Goal: Information Seeking & Learning: Learn about a topic

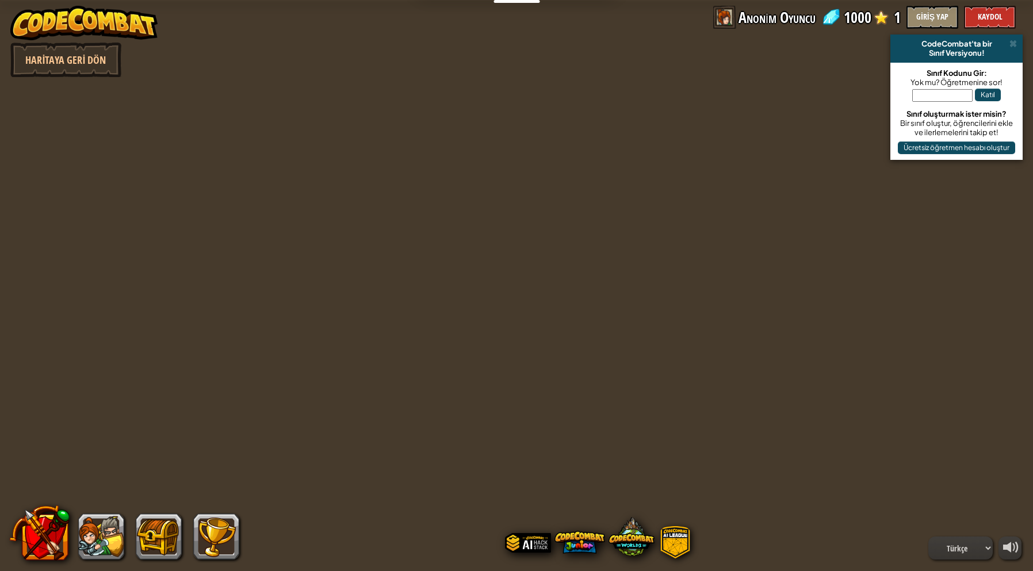
select select "tr"
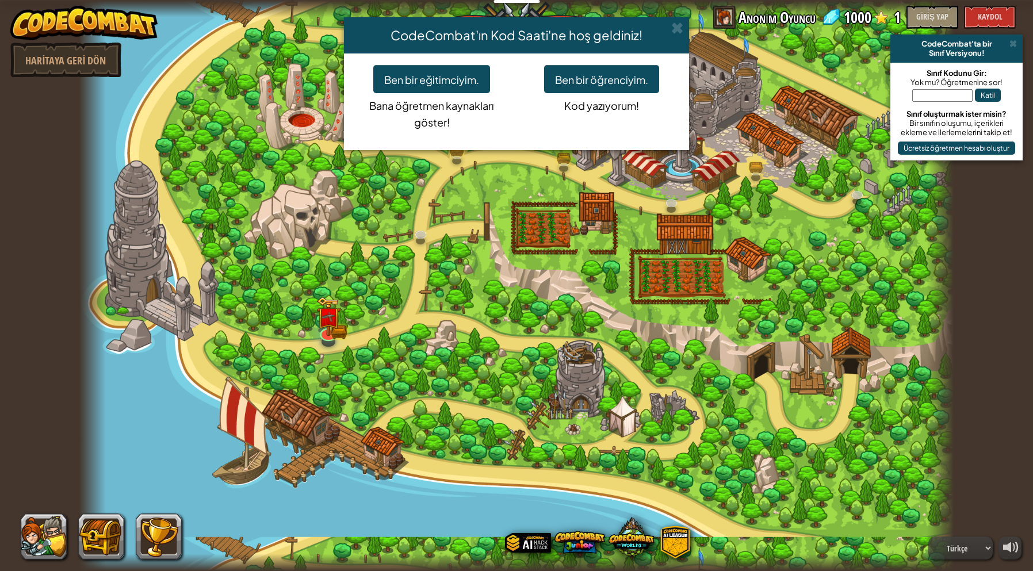
click at [553, 233] on div "CodeCombat'ın Kod Saati'ne hoş geldiniz! [PERSON_NAME] eğitimciyim. Bana öğretm…" at bounding box center [516, 285] width 1033 height 571
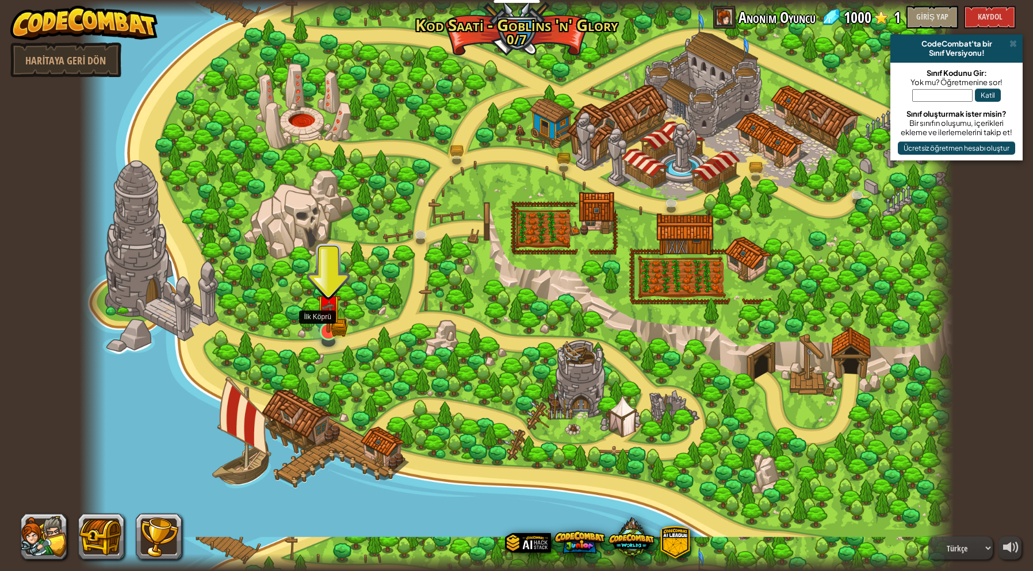
click at [329, 312] on img at bounding box center [328, 308] width 14 height 14
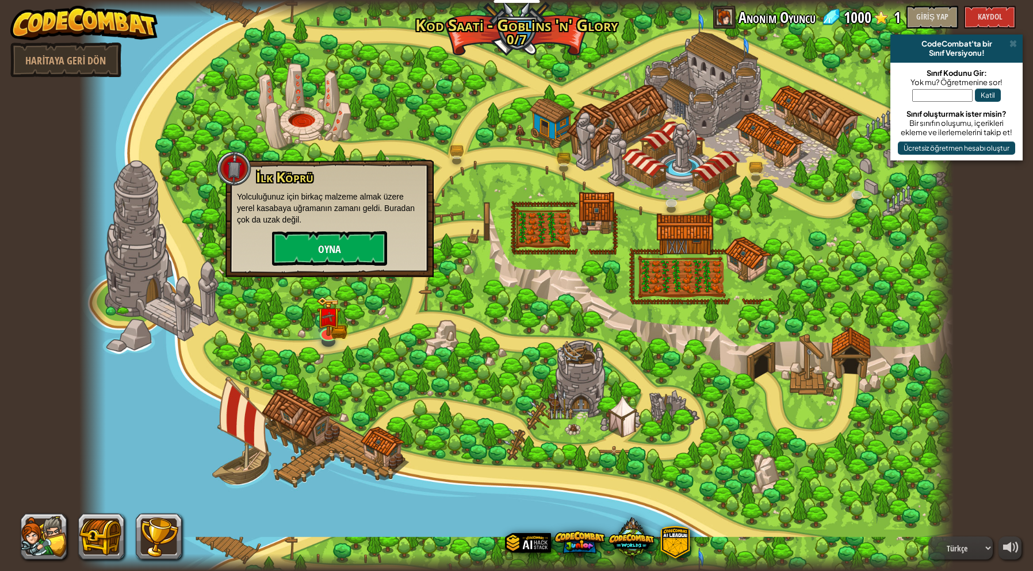
click at [337, 246] on div "İlk Köprü Yolculuğunuz için birkaç malzeme almak üzere yerel kasabaya uğramanın…" at bounding box center [329, 218] width 185 height 96
click at [336, 223] on p "Yolculuğunuz için birkaç malzeme almak üzere yerel kasabaya uğramanın zamanı ge…" at bounding box center [329, 208] width 185 height 35
click at [309, 242] on button "Oyna" at bounding box center [329, 248] width 115 height 35
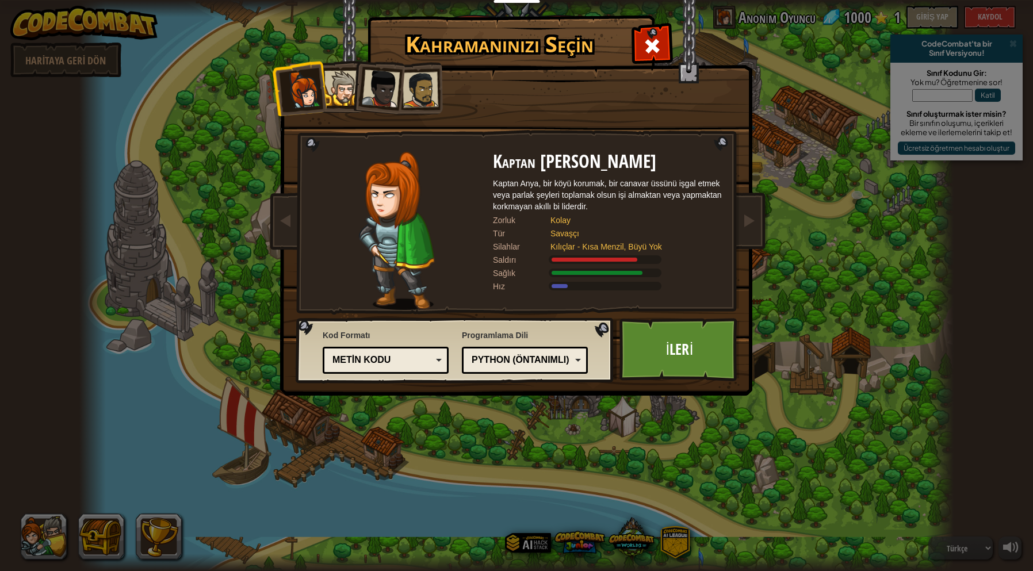
click at [335, 86] on div at bounding box center [341, 88] width 35 height 35
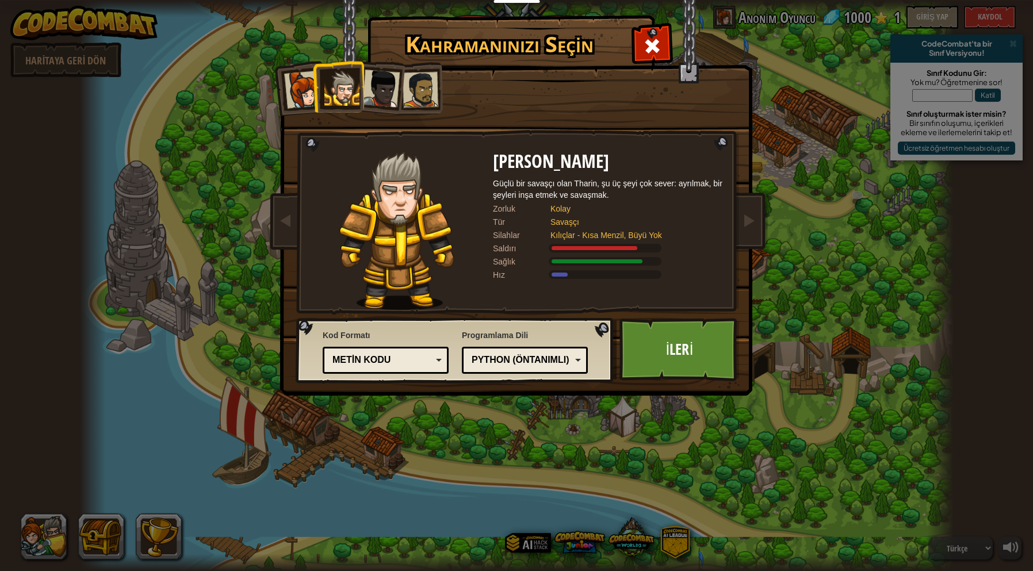
click at [377, 93] on div at bounding box center [381, 89] width 38 height 38
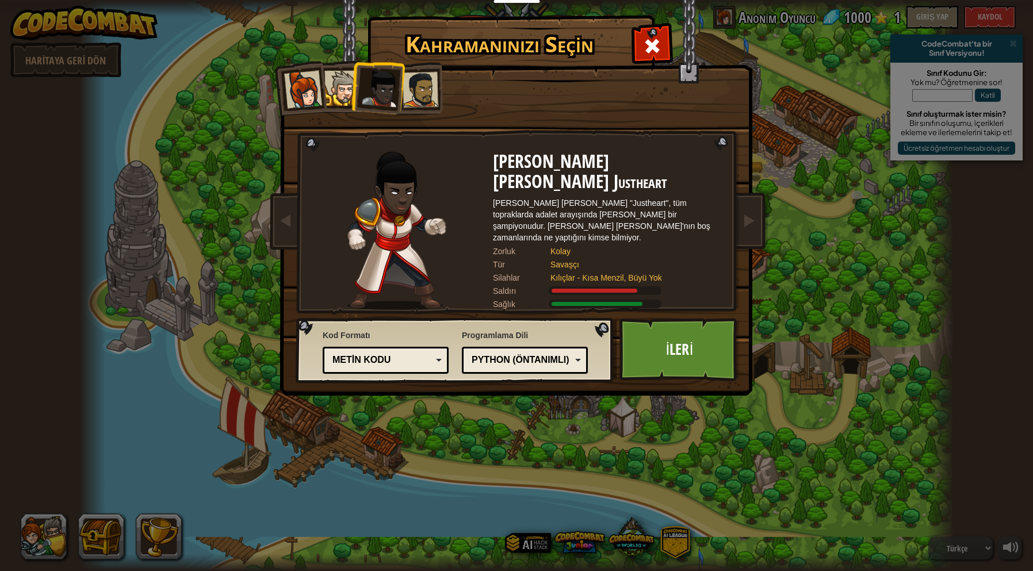
click at [421, 83] on div at bounding box center [421, 90] width 36 height 36
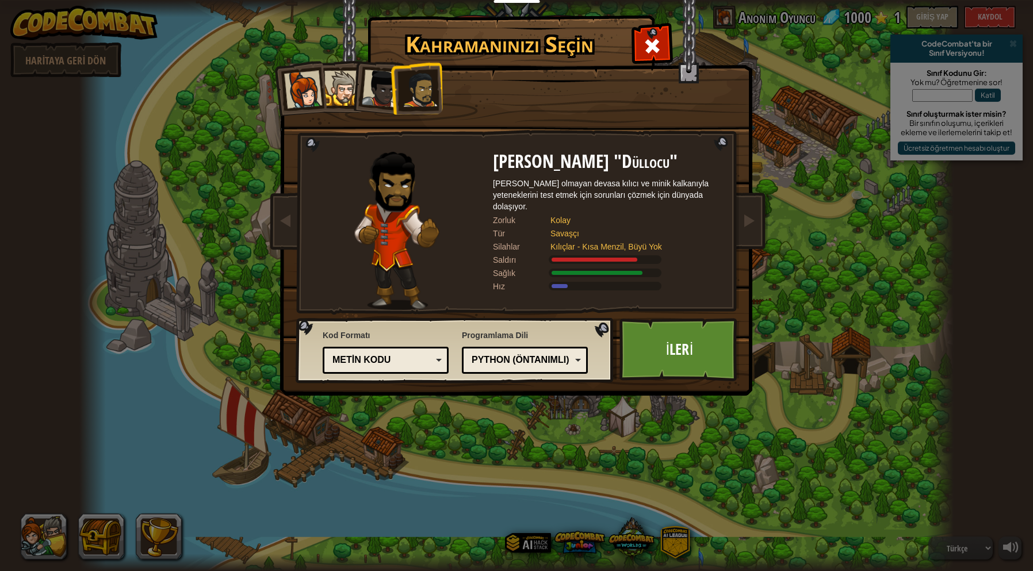
click at [339, 99] on div at bounding box center [341, 88] width 35 height 35
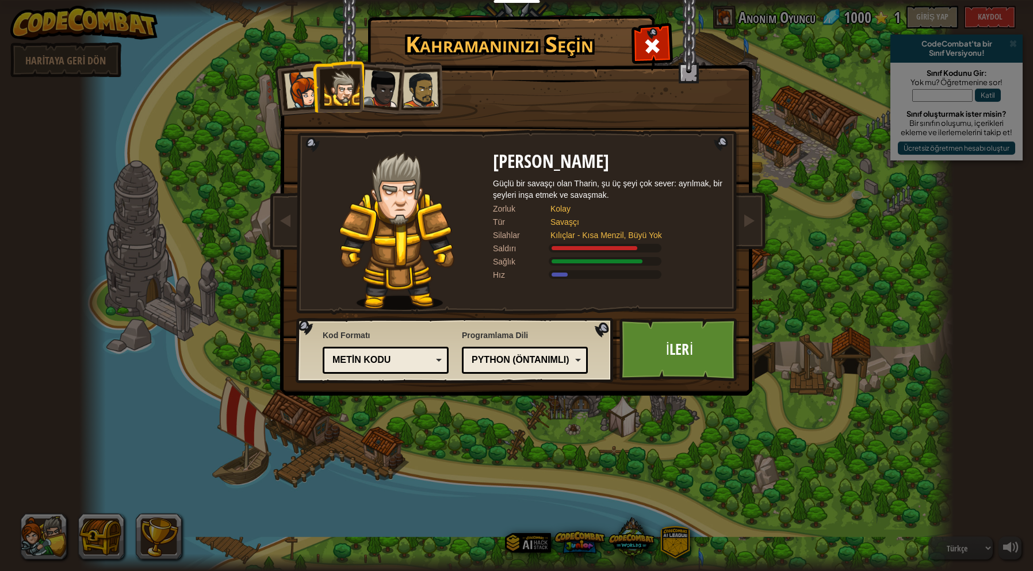
click at [371, 83] on div at bounding box center [381, 89] width 38 height 38
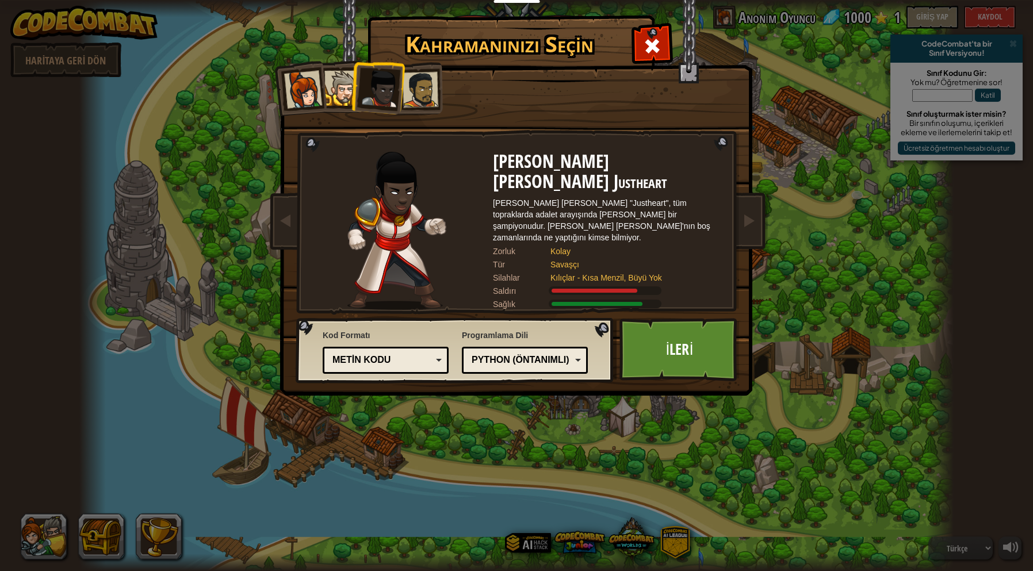
click at [412, 89] on div at bounding box center [421, 90] width 36 height 36
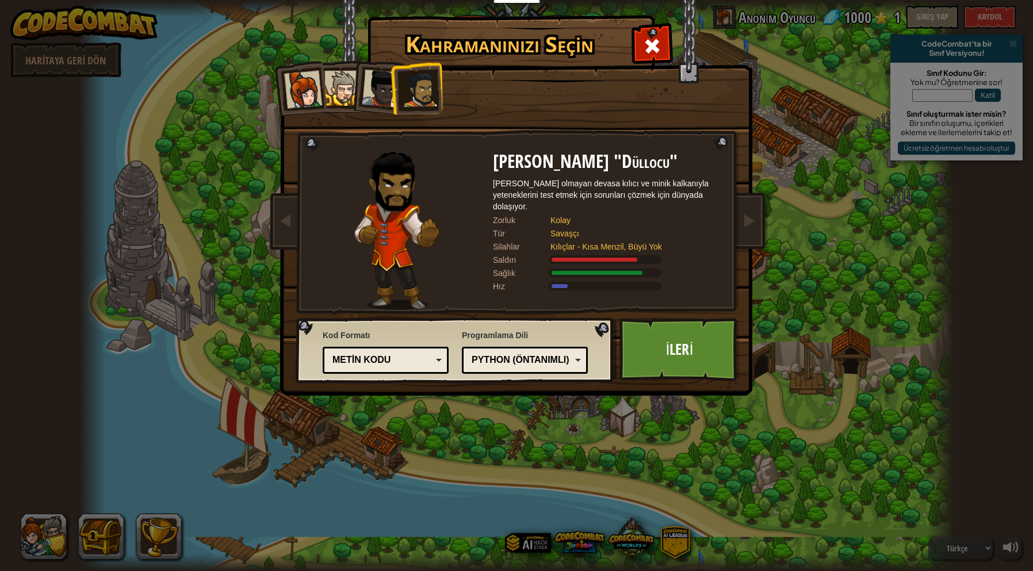
click at [306, 88] on div at bounding box center [303, 90] width 38 height 38
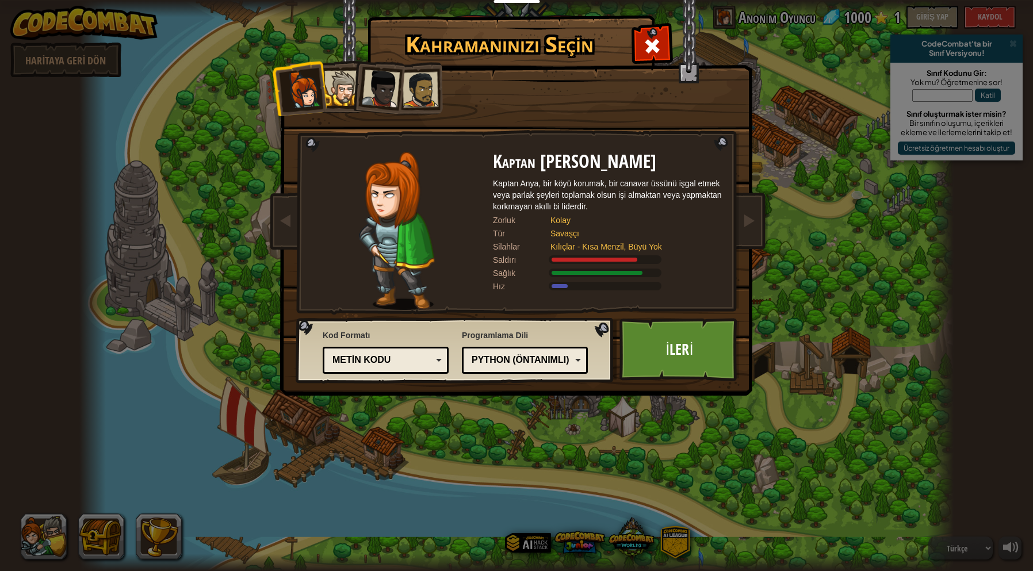
click at [346, 87] on div at bounding box center [341, 88] width 35 height 35
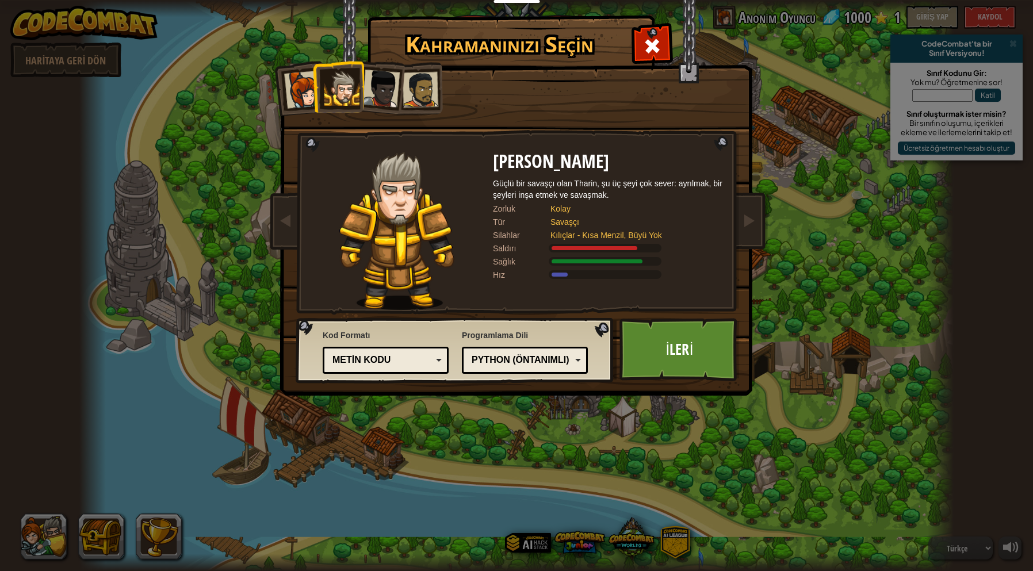
click at [379, 89] on div at bounding box center [381, 89] width 38 height 38
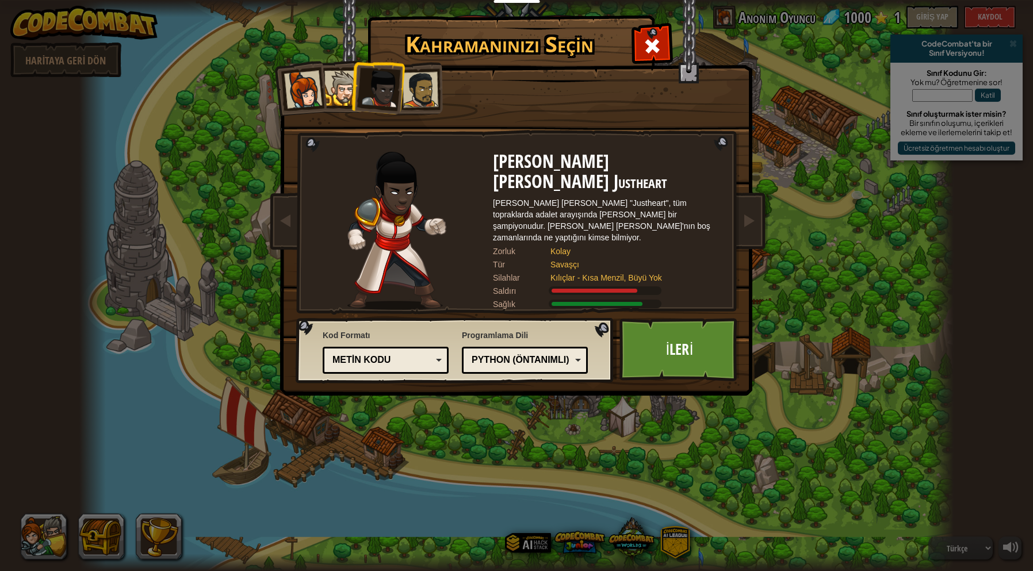
drag, startPoint x: 427, startPoint y: 90, endPoint x: 440, endPoint y: 114, distance: 28.3
click at [432, 90] on div at bounding box center [421, 90] width 36 height 36
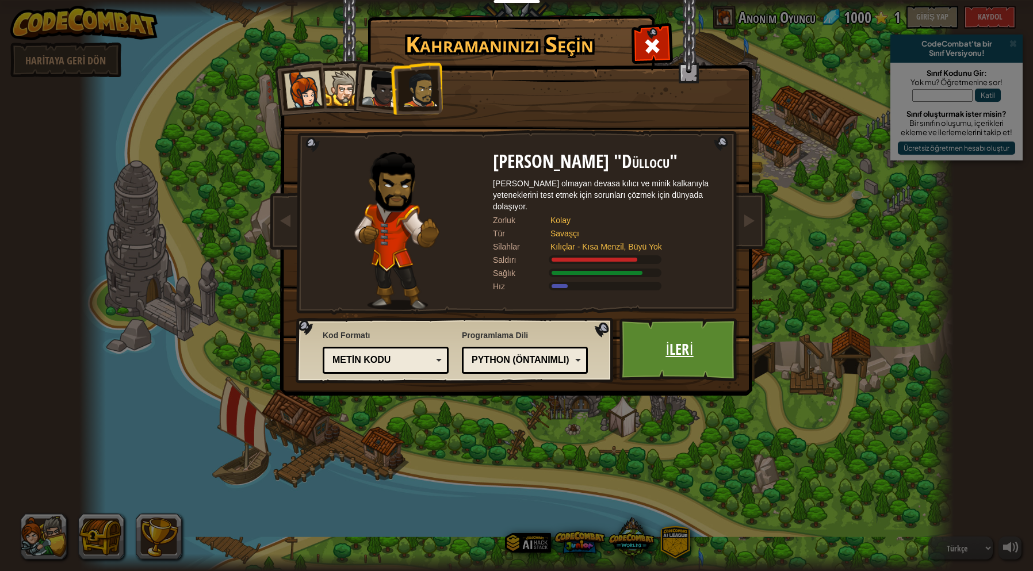
click at [698, 346] on link "İleri" at bounding box center [679, 349] width 120 height 63
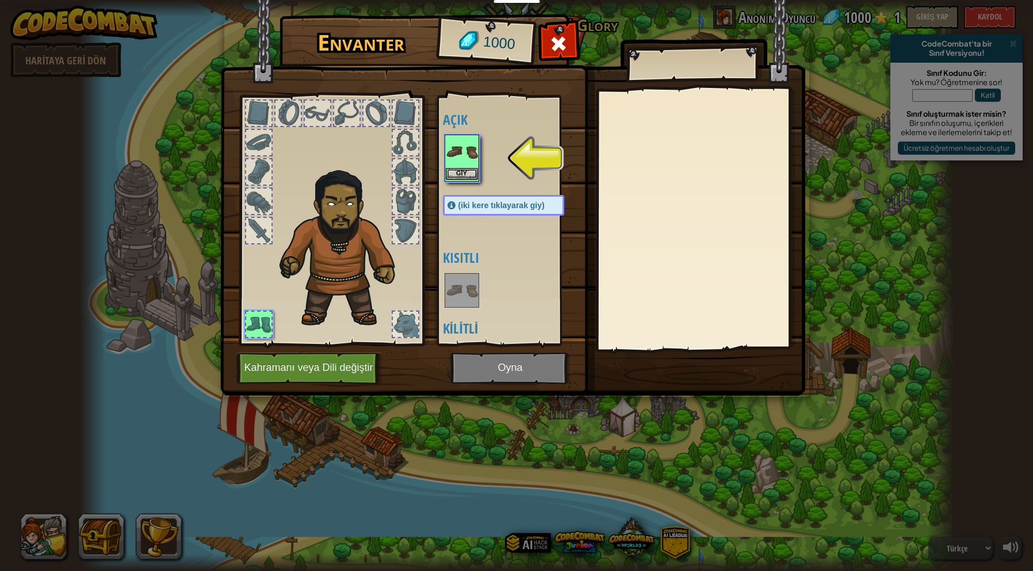
click at [447, 165] on img at bounding box center [462, 152] width 32 height 32
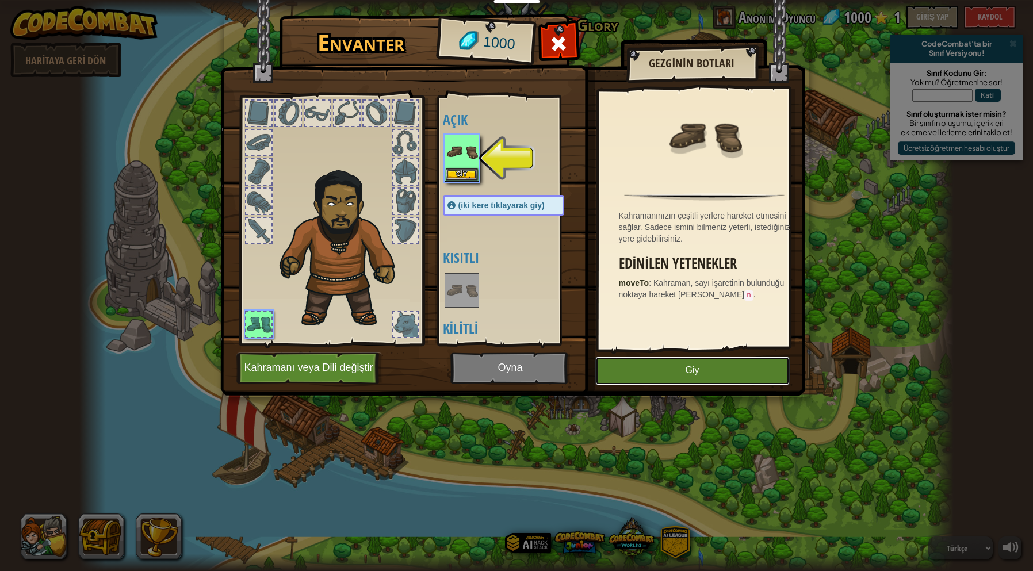
click at [636, 363] on button "Giy" at bounding box center [692, 371] width 194 height 29
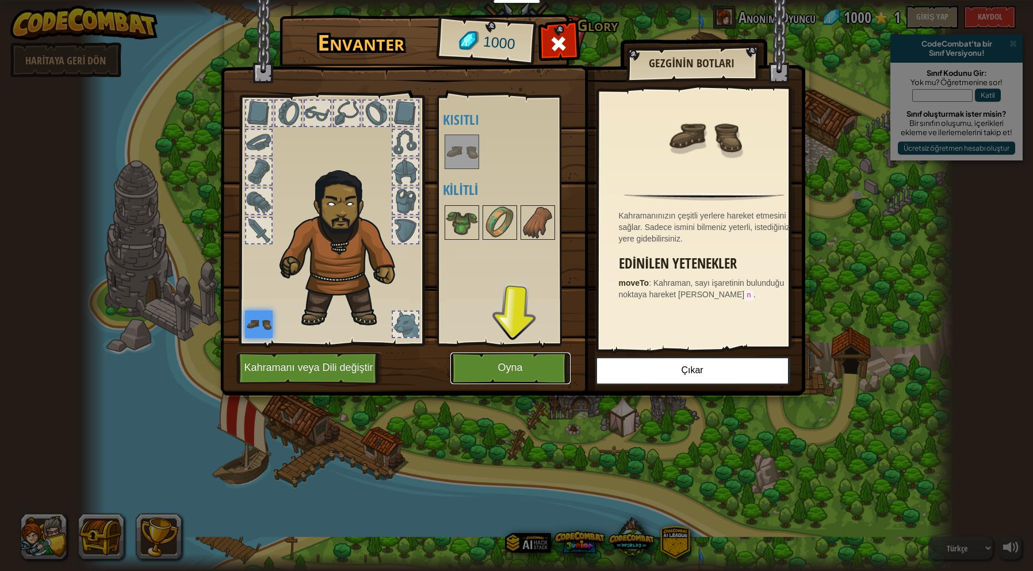
click at [522, 372] on font "Oyna" at bounding box center [509, 368] width 25 height 12
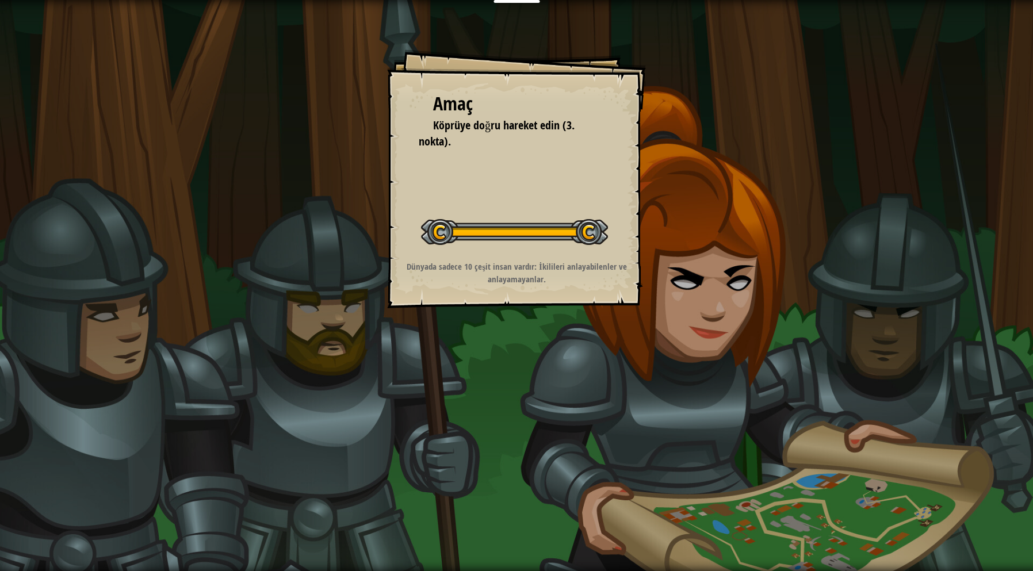
click at [563, 329] on div "Amaç Köprüye doğru hareket edin (3. nokta). Seviyeyi Başlat Yüklenemiyor Bu sev…" at bounding box center [516, 285] width 1033 height 571
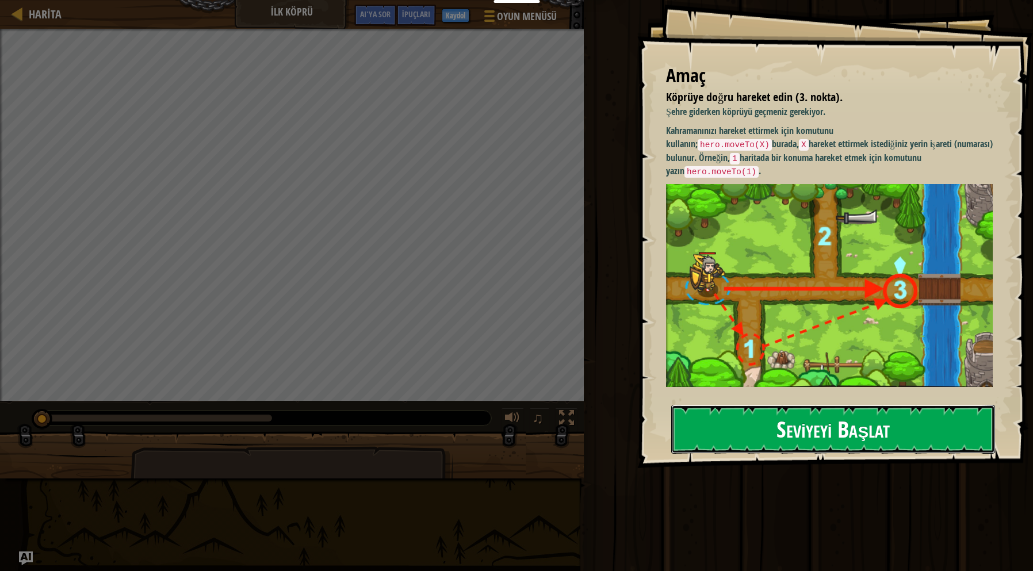
click at [726, 412] on button "Seviyeyi Başlat" at bounding box center [833, 429] width 324 height 48
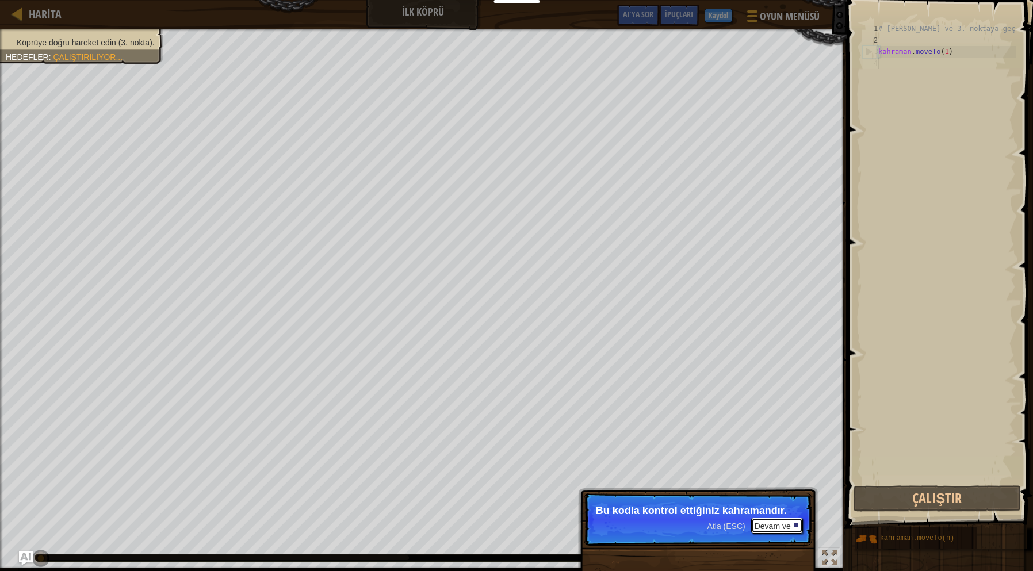
click at [792, 521] on button "Devam ve" at bounding box center [777, 526] width 52 height 16
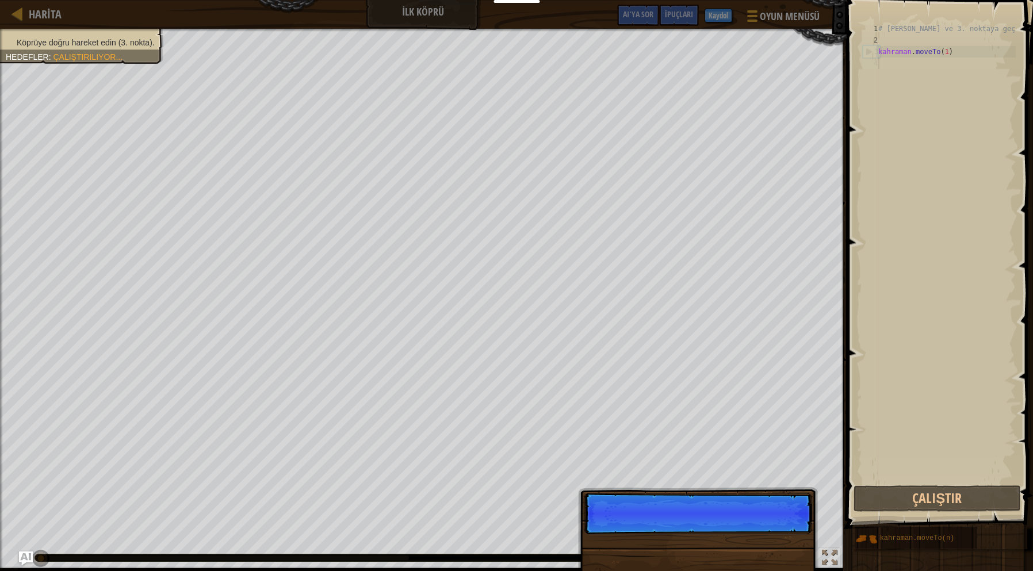
scroll to position [5, 0]
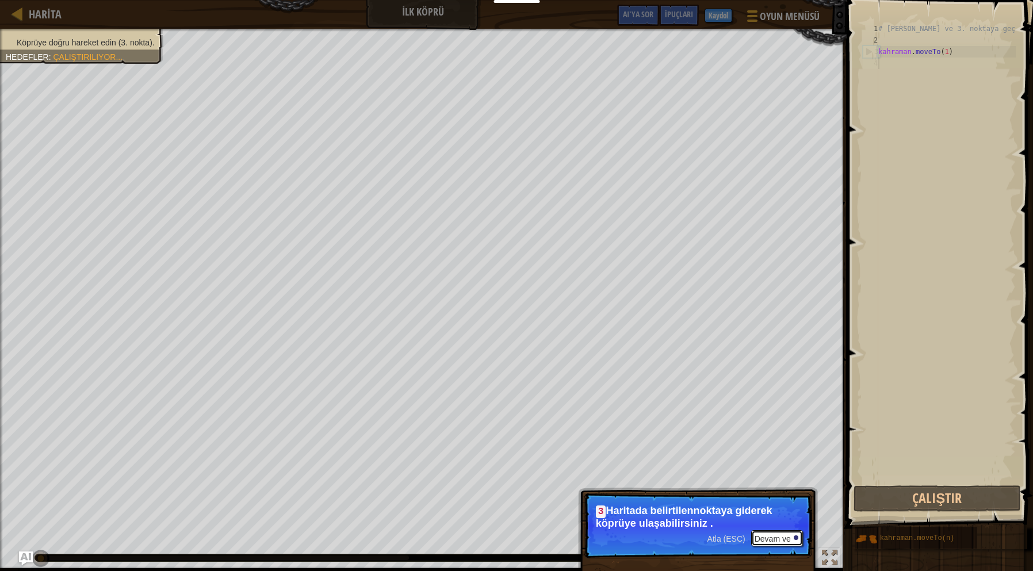
click at [756, 535] on font "Devam ve" at bounding box center [772, 538] width 36 height 9
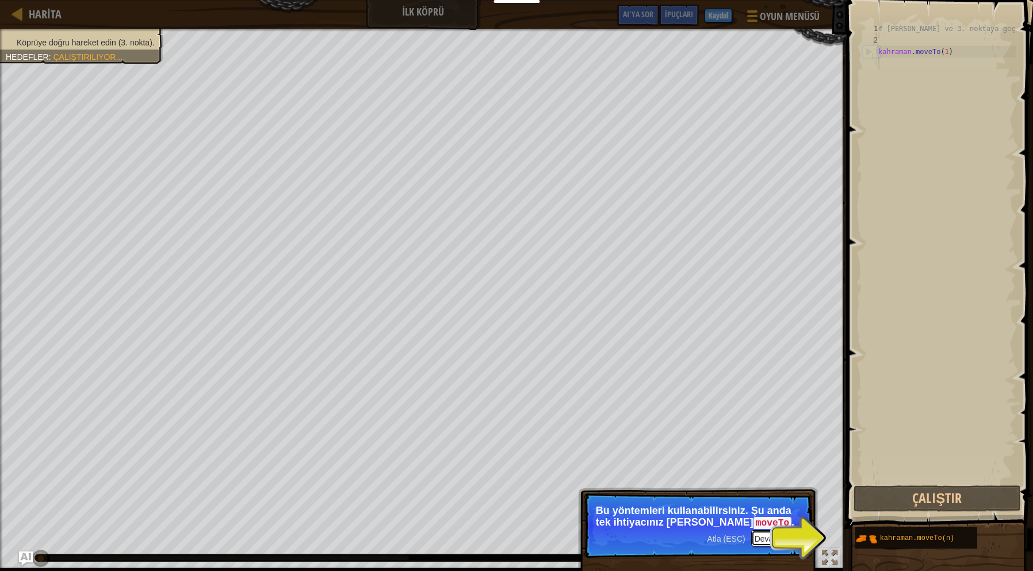
click at [761, 535] on font "Devam ve" at bounding box center [772, 538] width 36 height 9
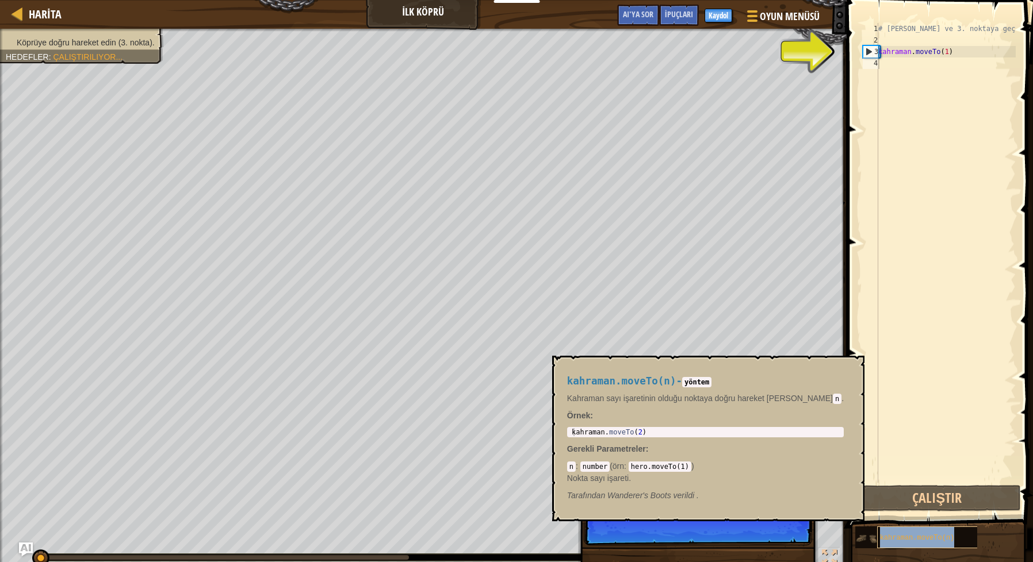
click at [921, 542] on div "kahraman.moveTo(n)" at bounding box center [929, 538] width 104 height 22
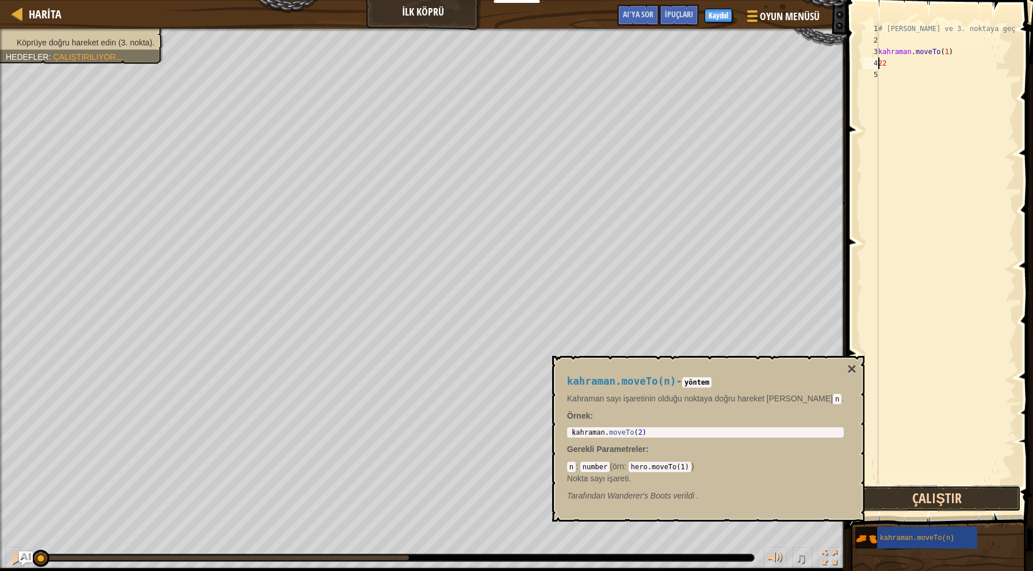
click at [934, 493] on button "Çalıştır" at bounding box center [936, 498] width 167 height 26
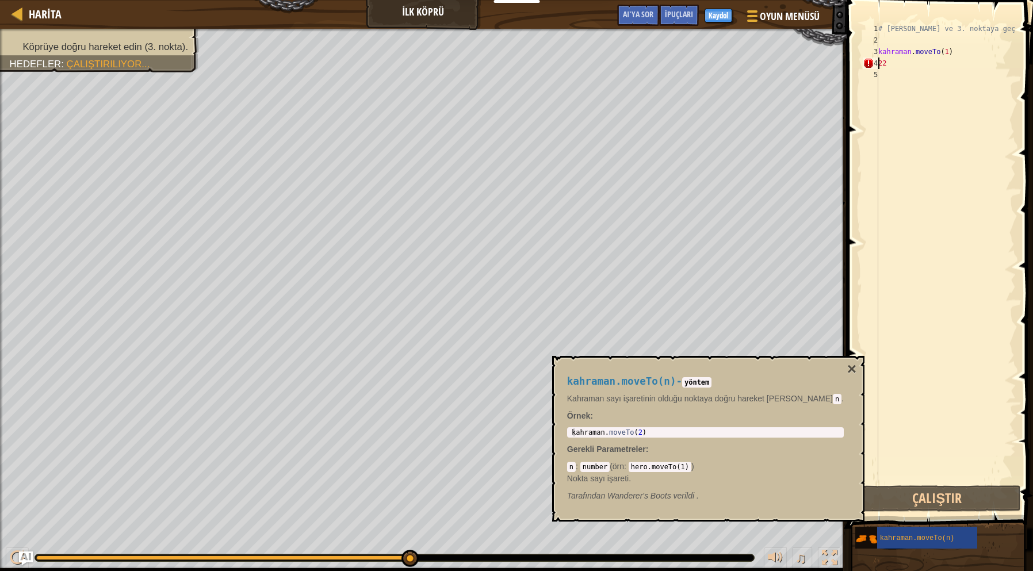
type textarea "2"
type textarea "10000000000000000000"
type textarea "222222222dffdsddssddsffds"
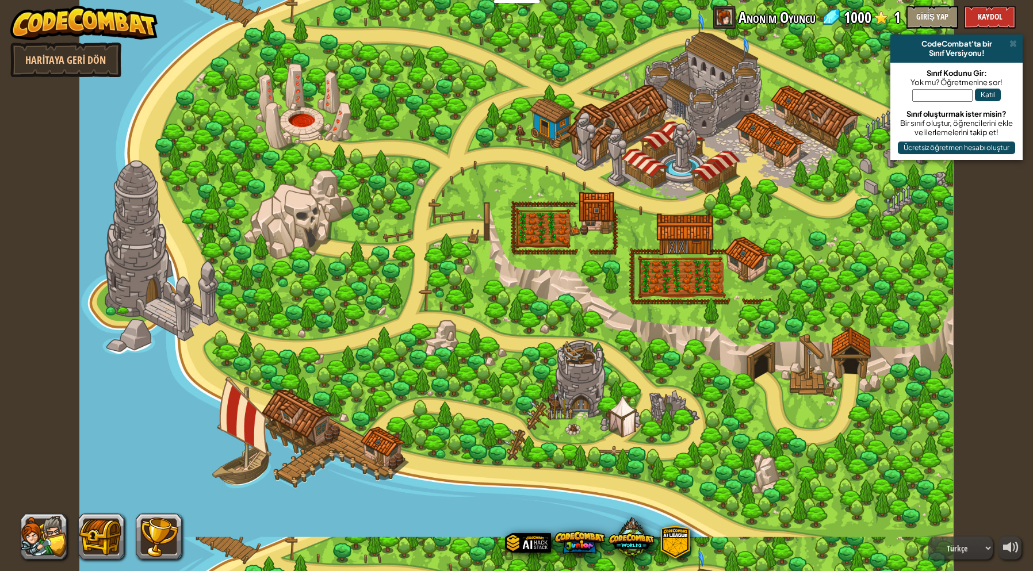
select select "tr"
